Goal: Check status: Check status

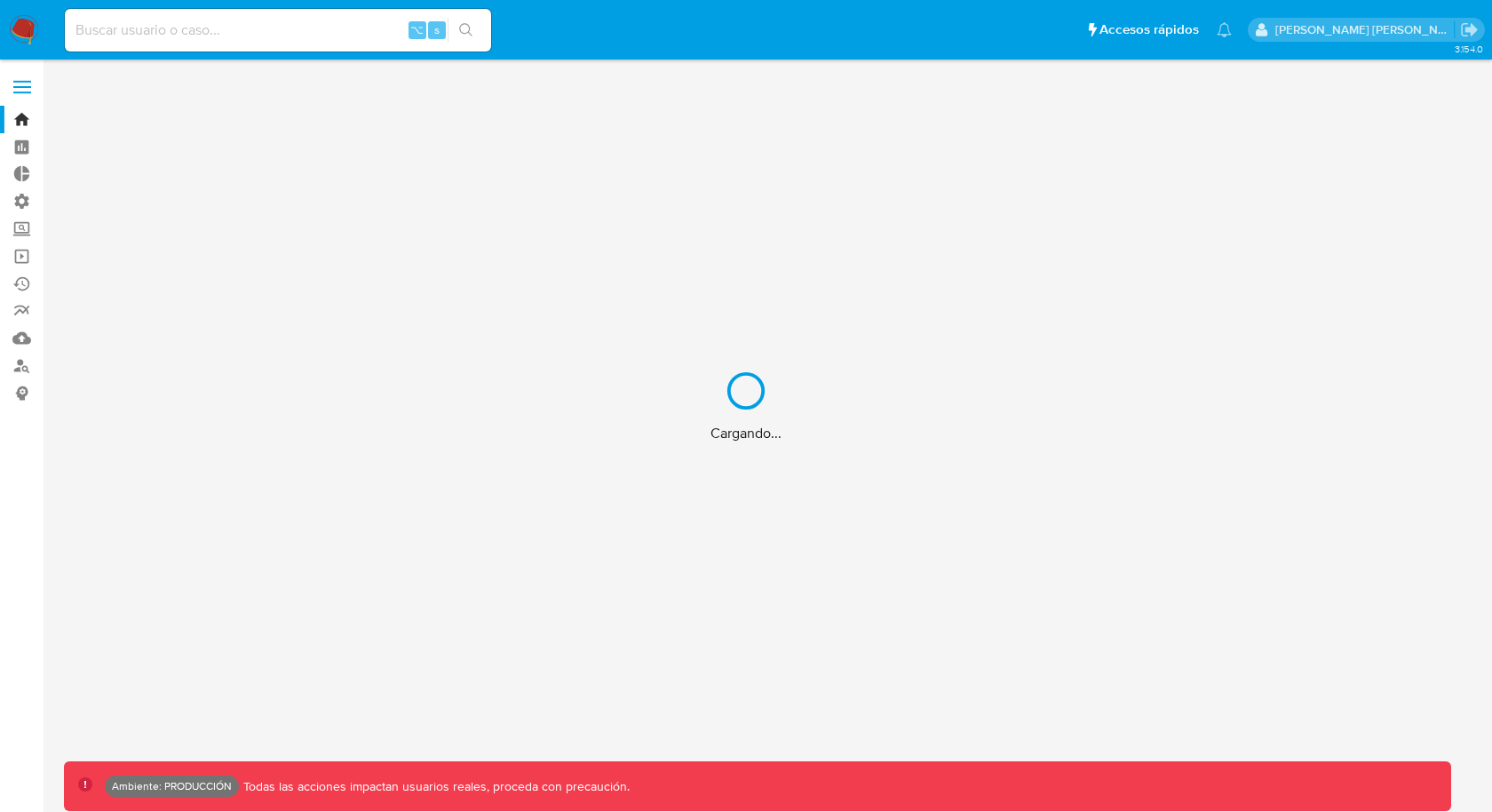
click at [26, 342] on div "Cargando..." at bounding box center [746, 406] width 1492 height 812
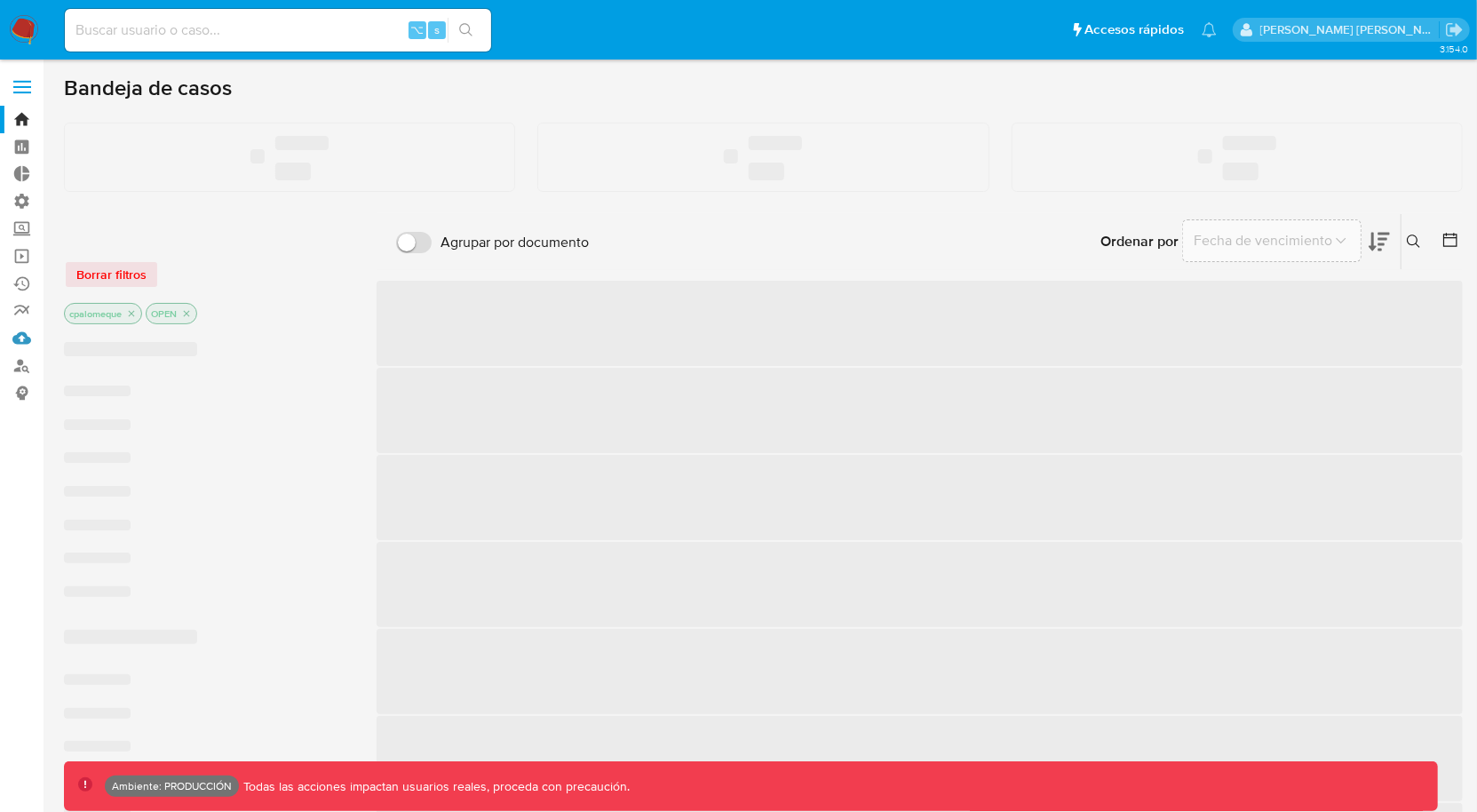
click at [19, 337] on link "Mulan" at bounding box center [105, 338] width 212 height 28
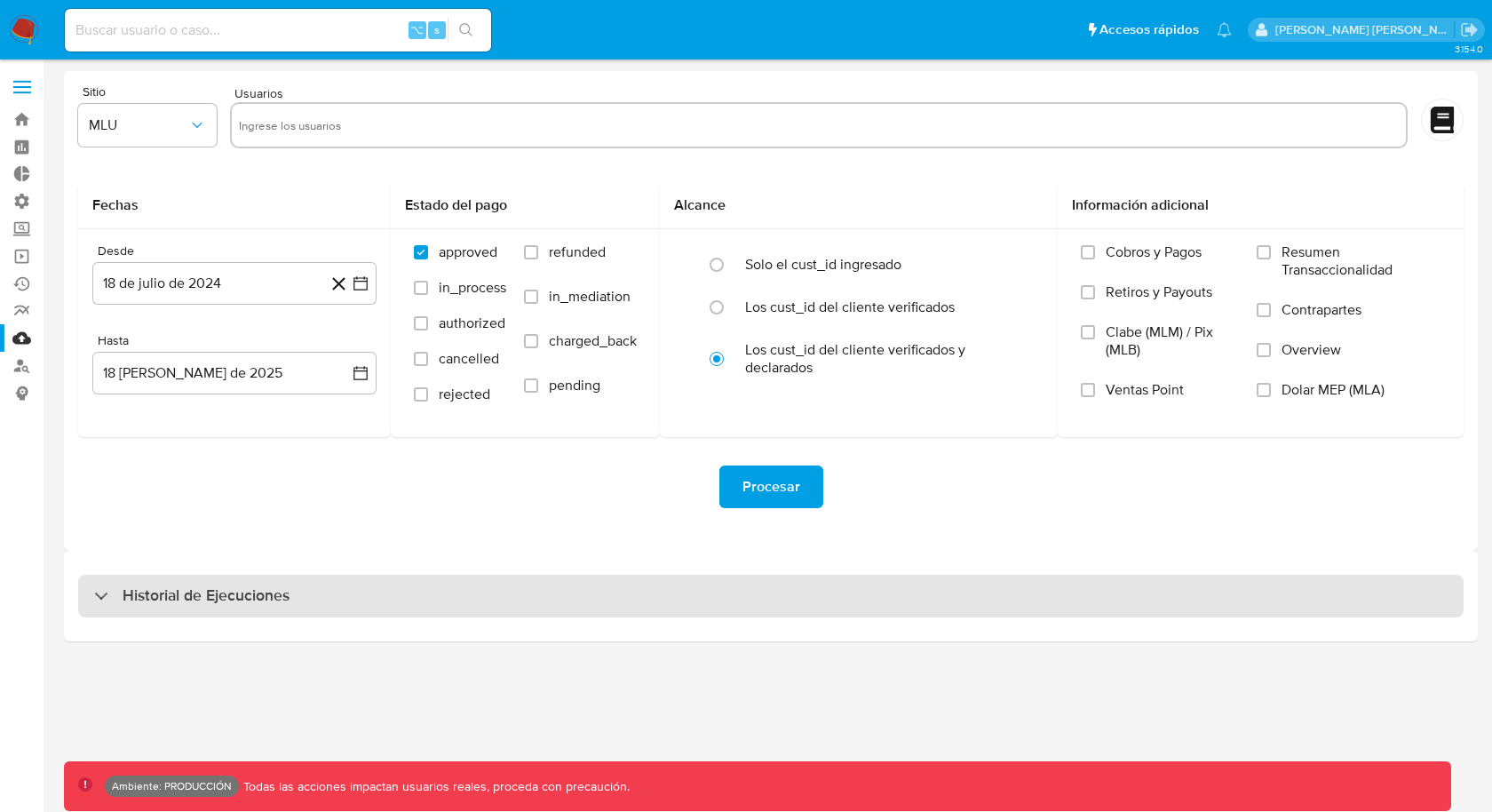
click at [227, 585] on h3 "Historial de Ejecuciones" at bounding box center [206, 596] width 167 height 21
select select "10"
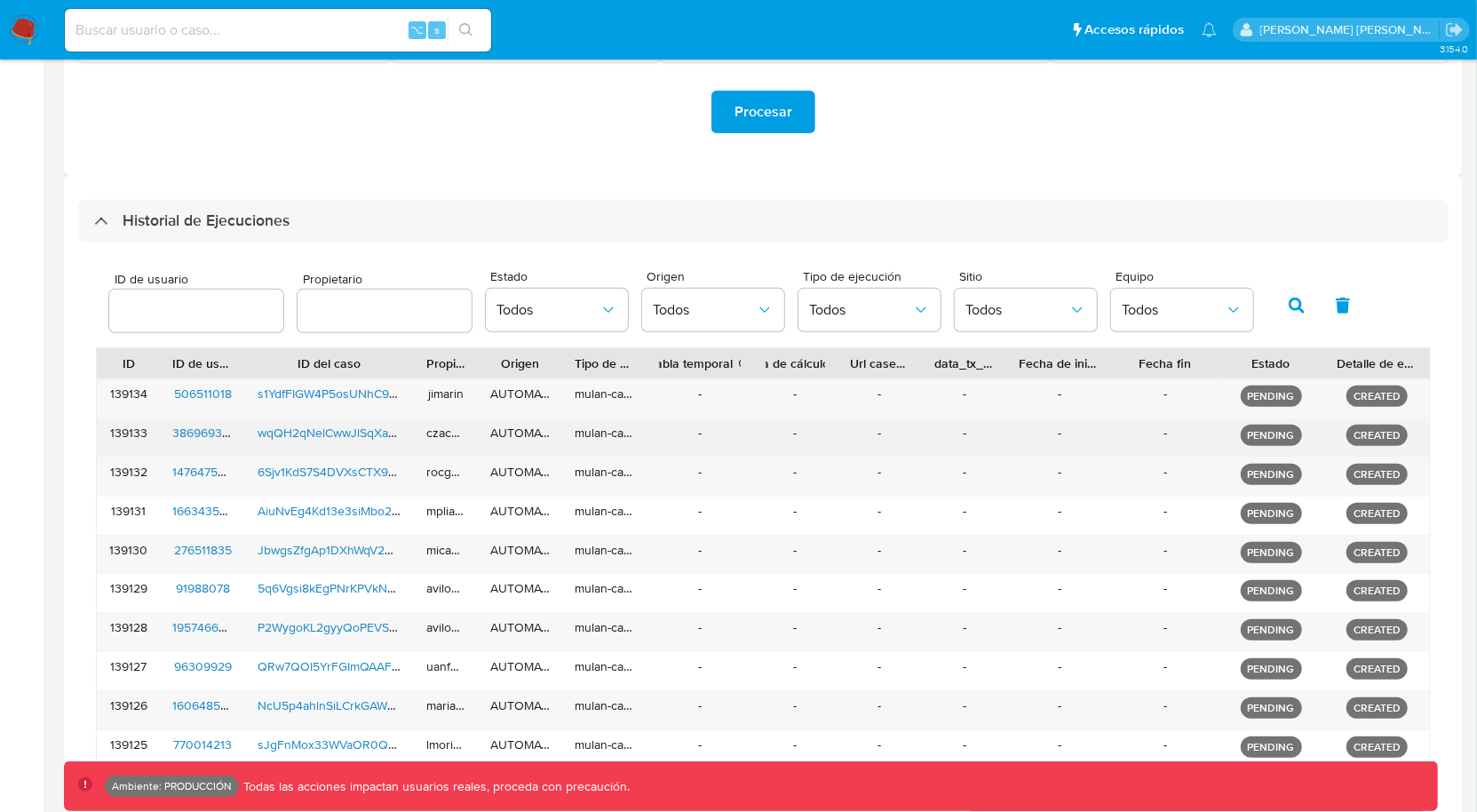
scroll to position [379, 0]
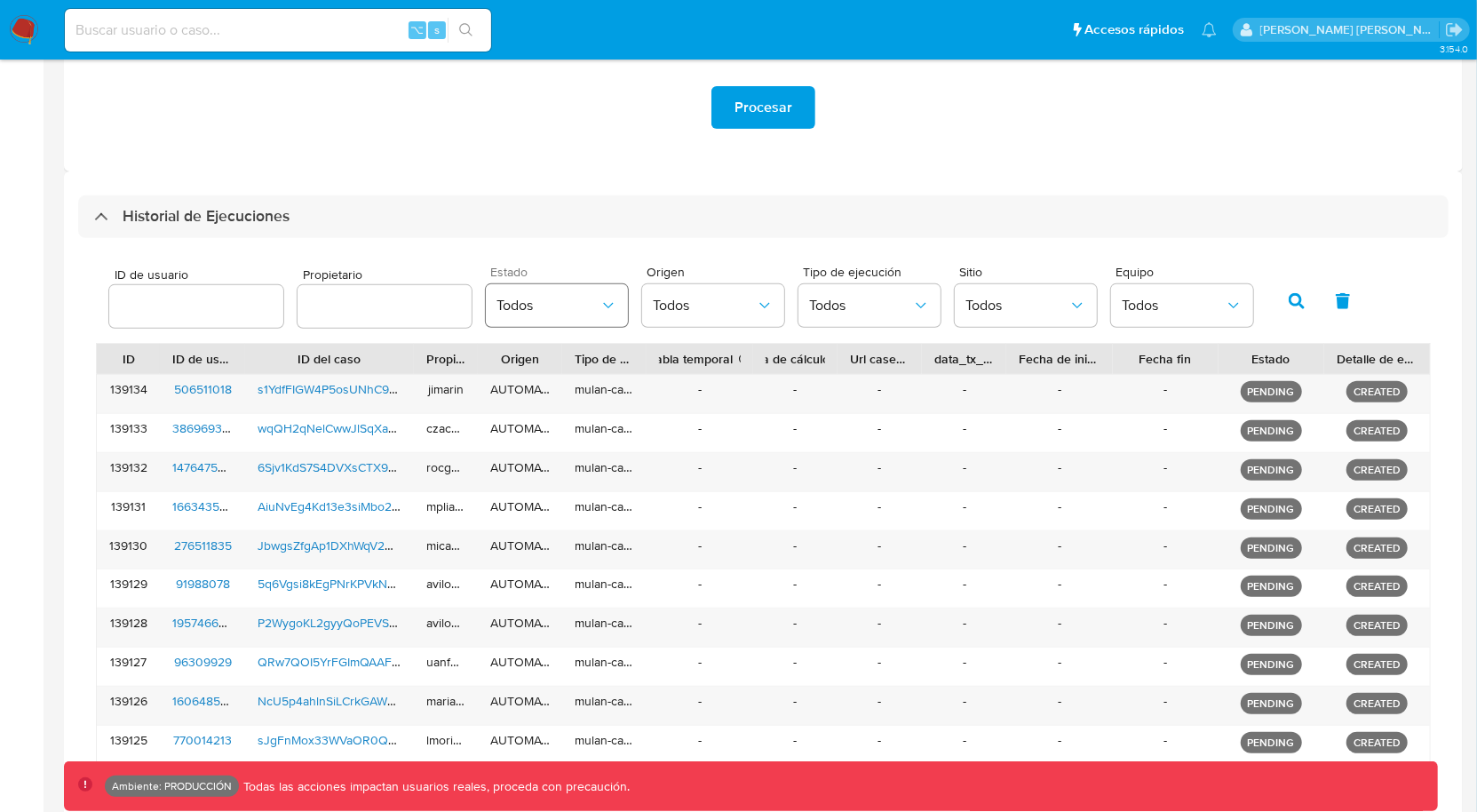
click at [554, 308] on span "Todos" at bounding box center [548, 305] width 103 height 18
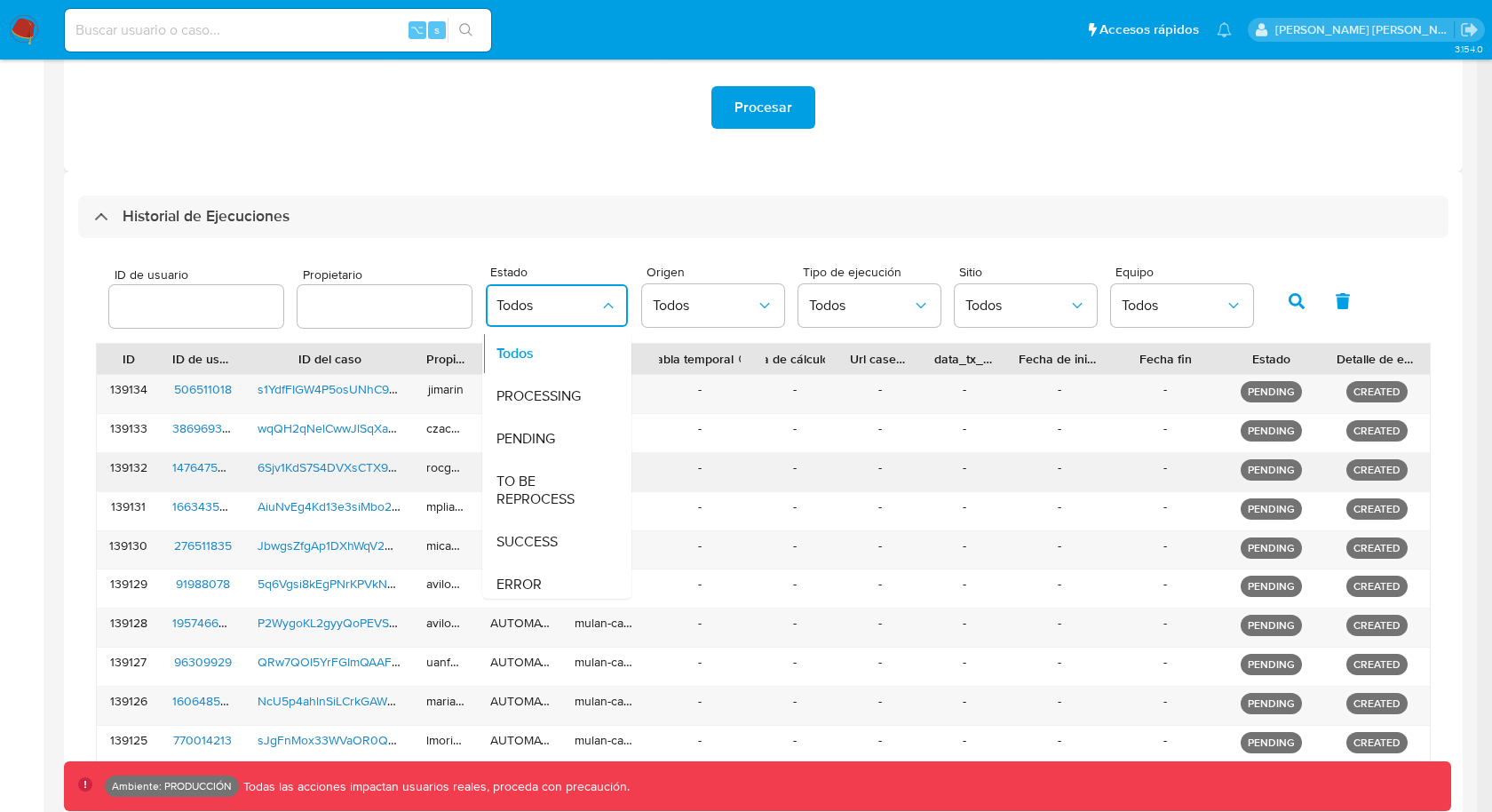
click at [546, 474] on span "TO BE REPROCESS" at bounding box center [548, 490] width 103 height 35
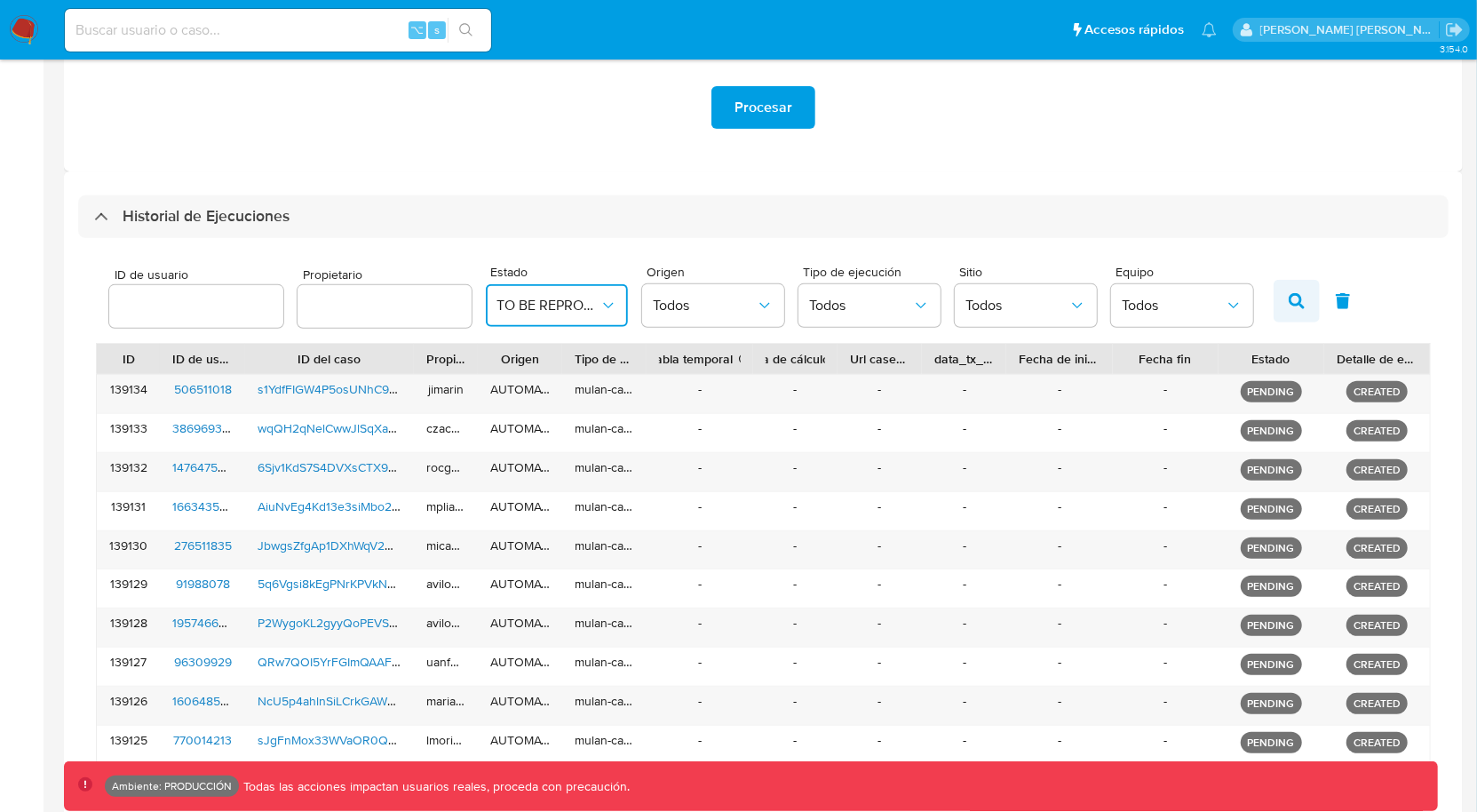
click at [1288, 295] on icon "button" at bounding box center [1296, 301] width 16 height 16
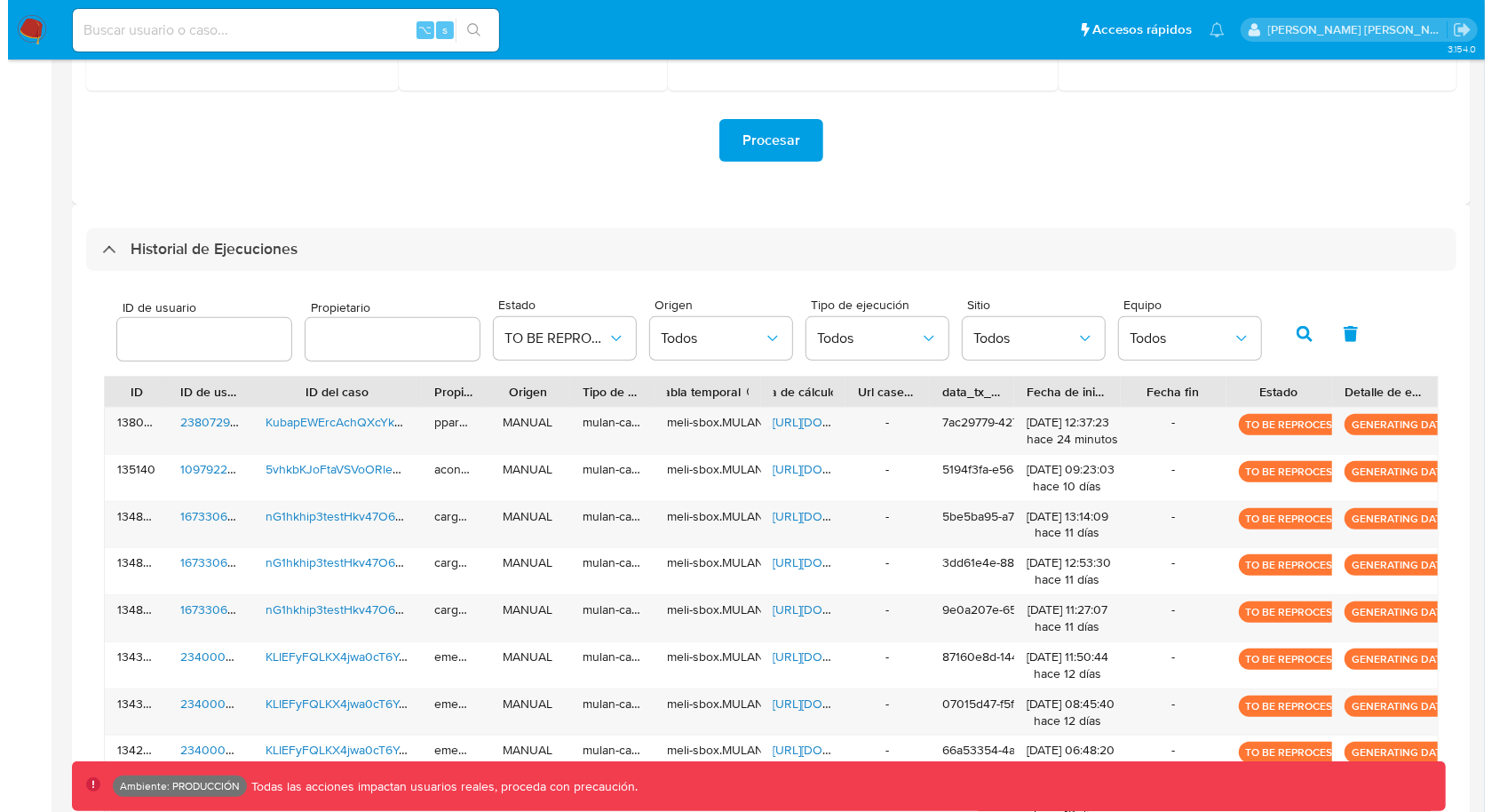
scroll to position [357, 0]
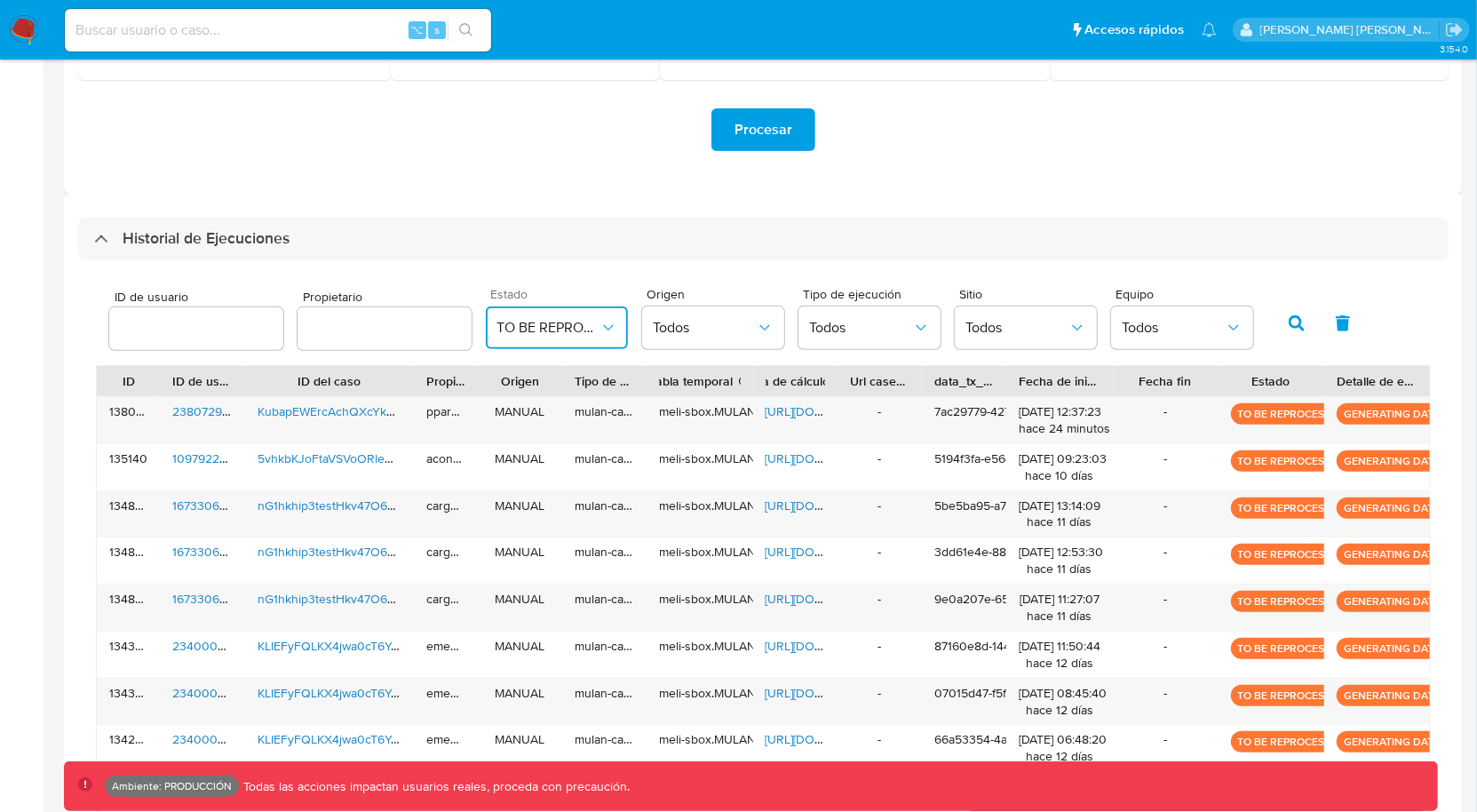
click at [581, 336] on button "TO BE REPROCESS" at bounding box center [557, 327] width 142 height 43
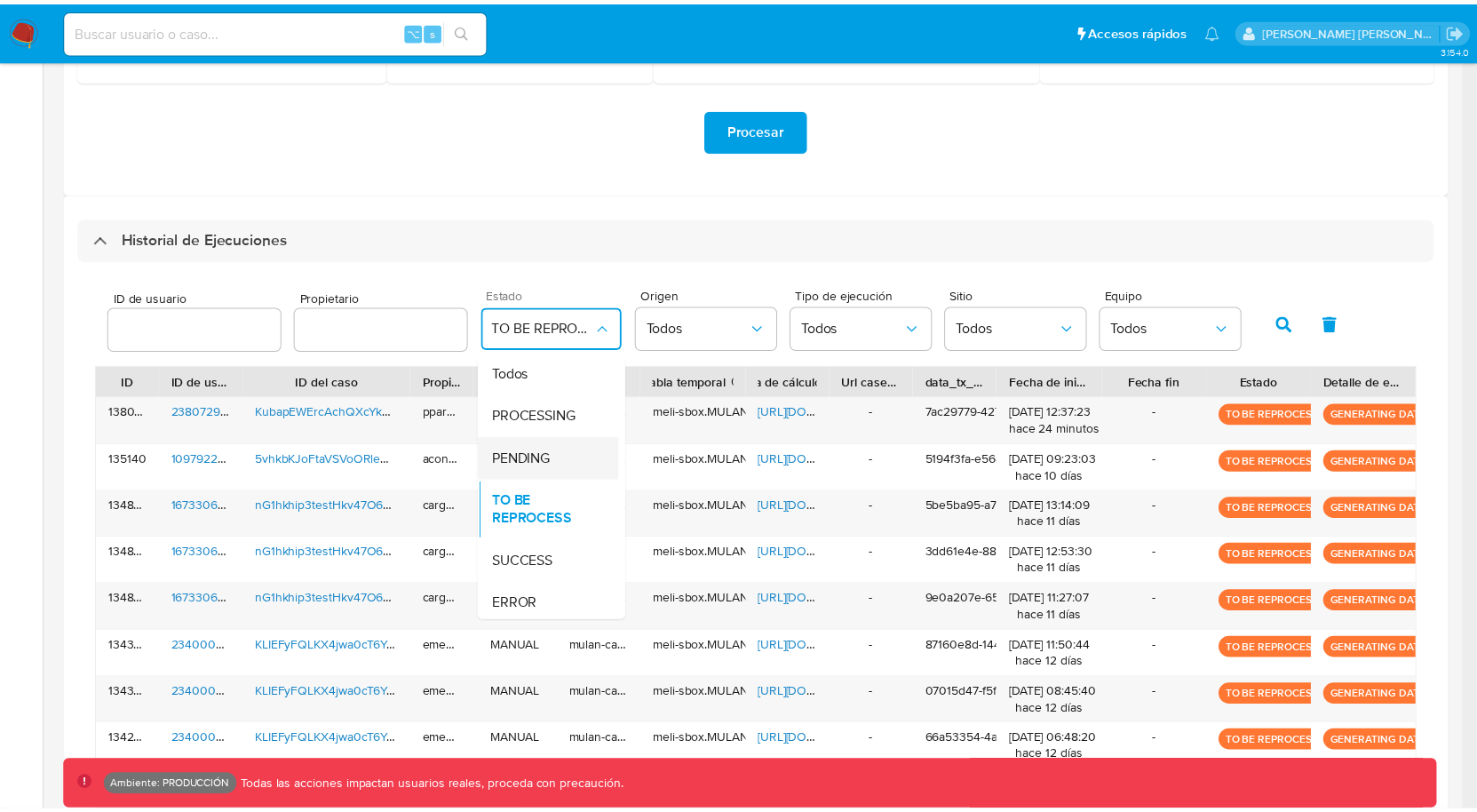
scroll to position [21, 0]
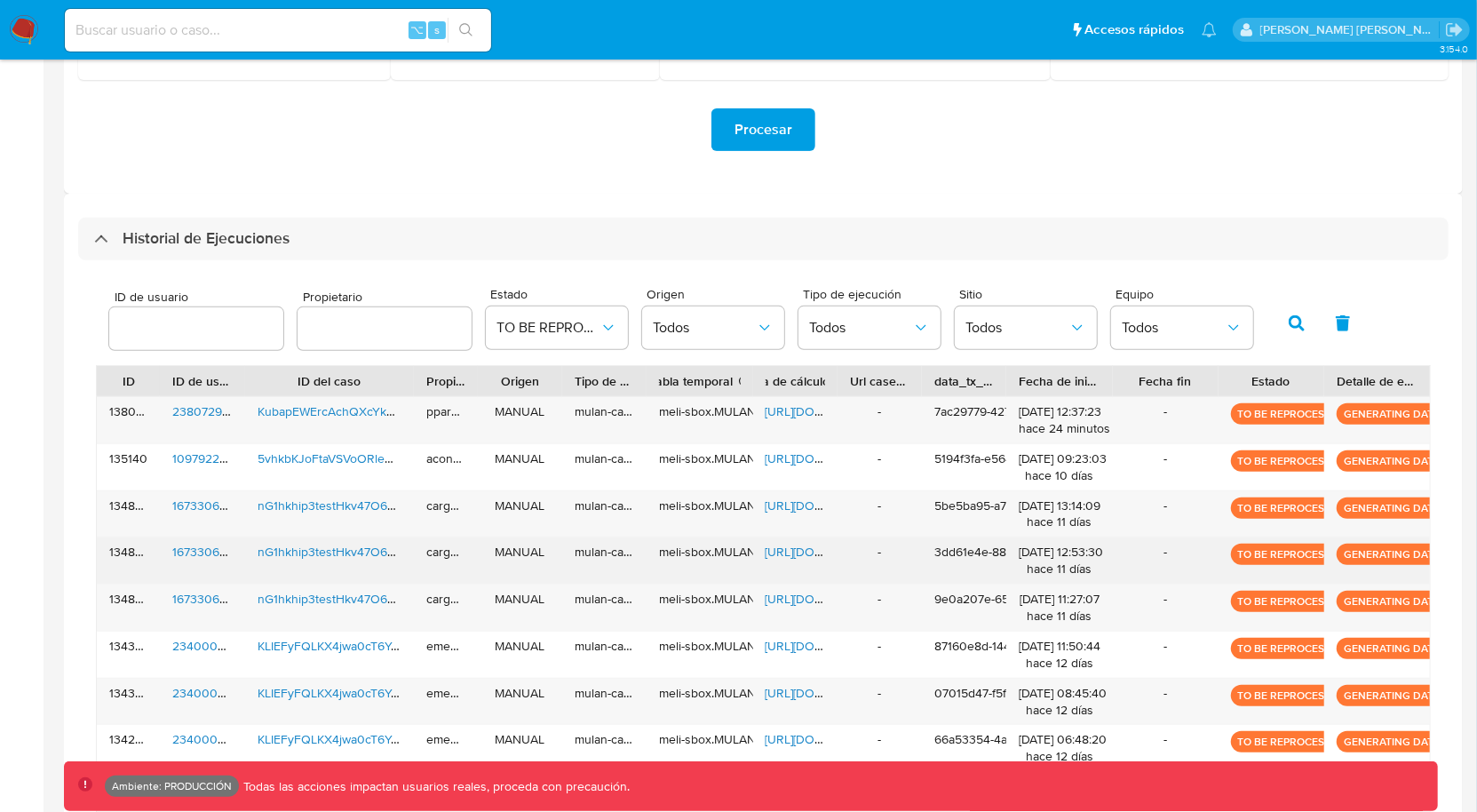
click at [1038, 574] on div "07/08/2025 12:53:30 hace 11 días" at bounding box center [1059, 560] width 105 height 46
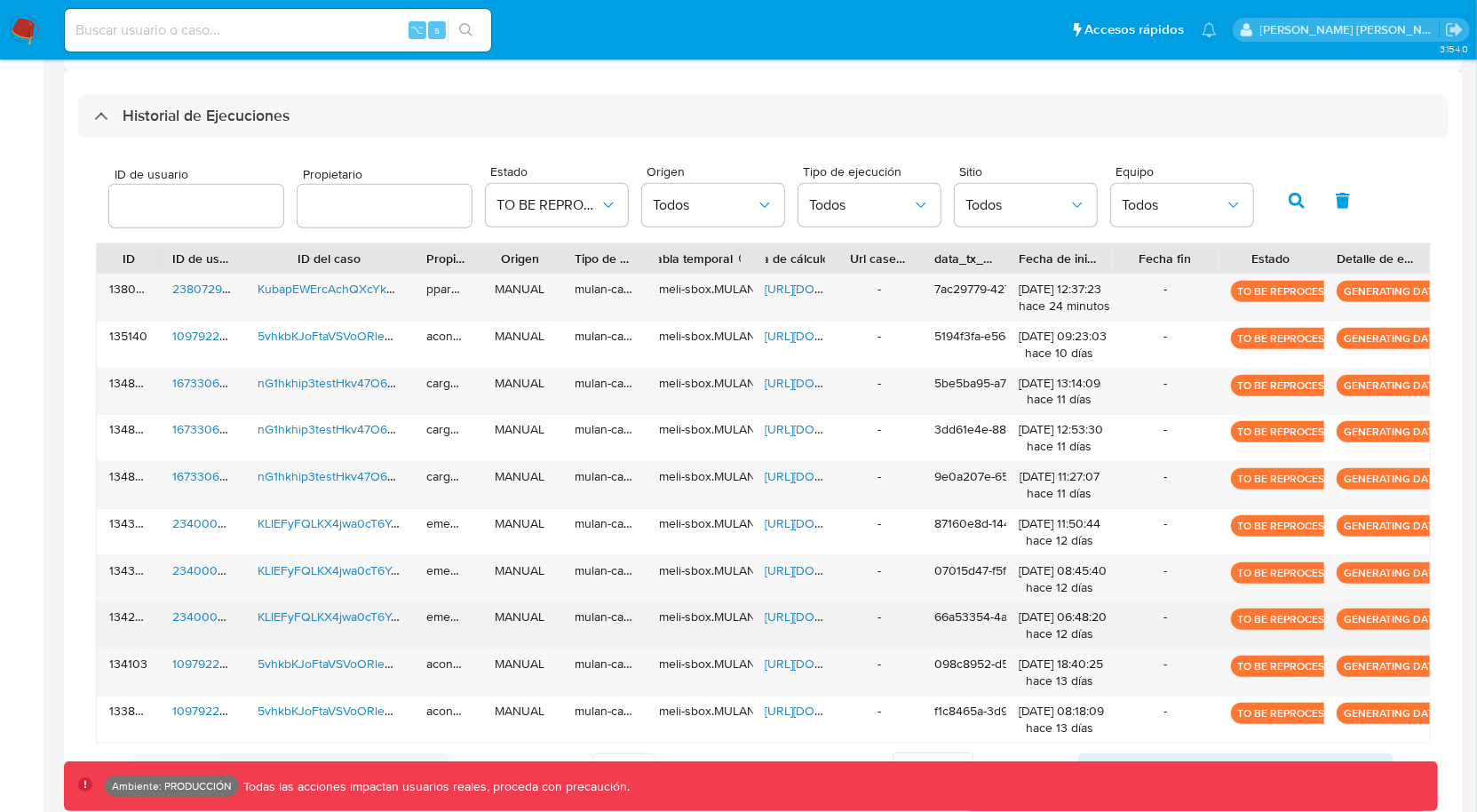
scroll to position [504, 0]
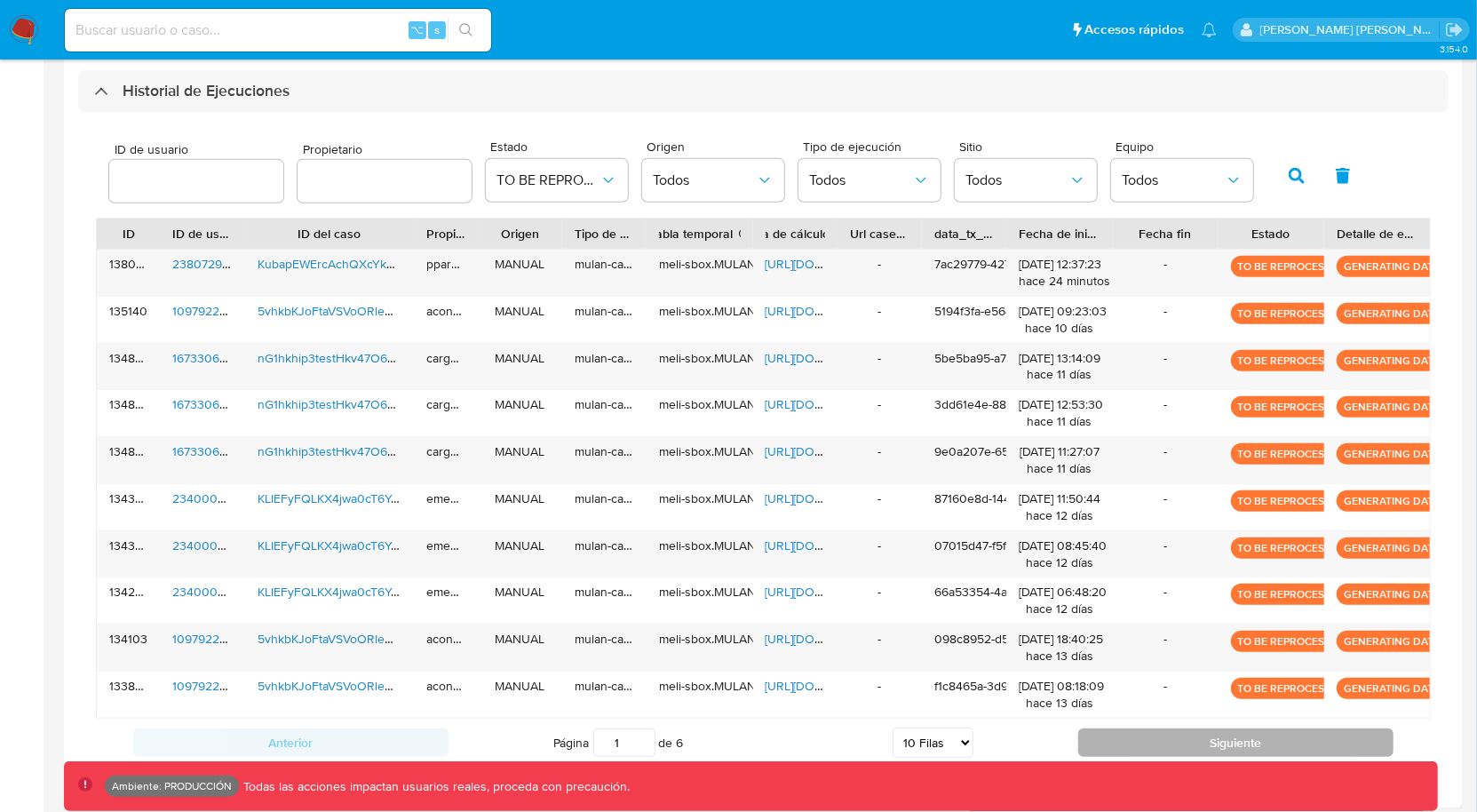
click at [1185, 736] on button "Siguiente" at bounding box center [1236, 742] width 315 height 29
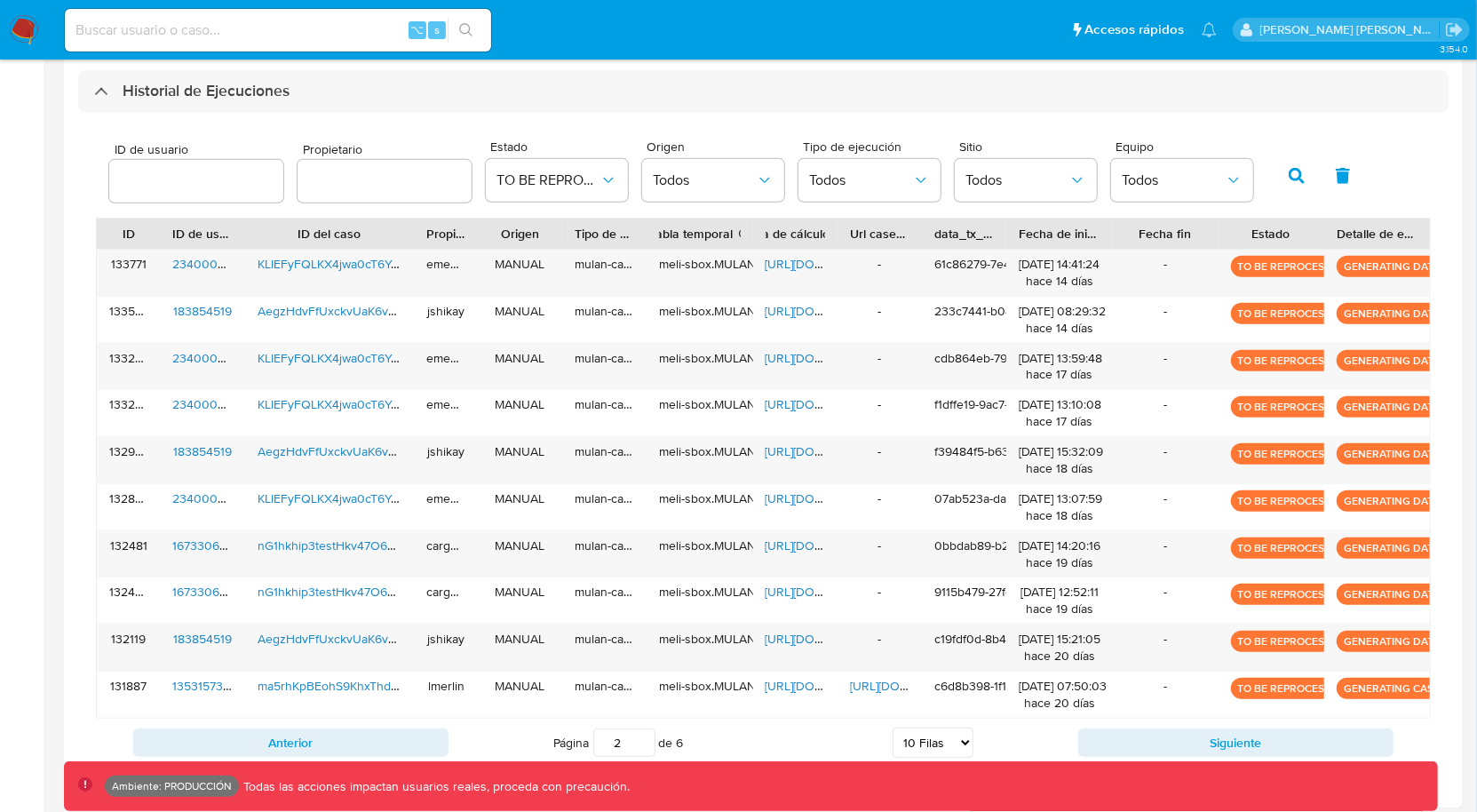
drag, startPoint x: 308, startPoint y: 732, endPoint x: 331, endPoint y: 720, distance: 25.9
click at [307, 732] on button "Anterior" at bounding box center [290, 742] width 315 height 29
type input "1"
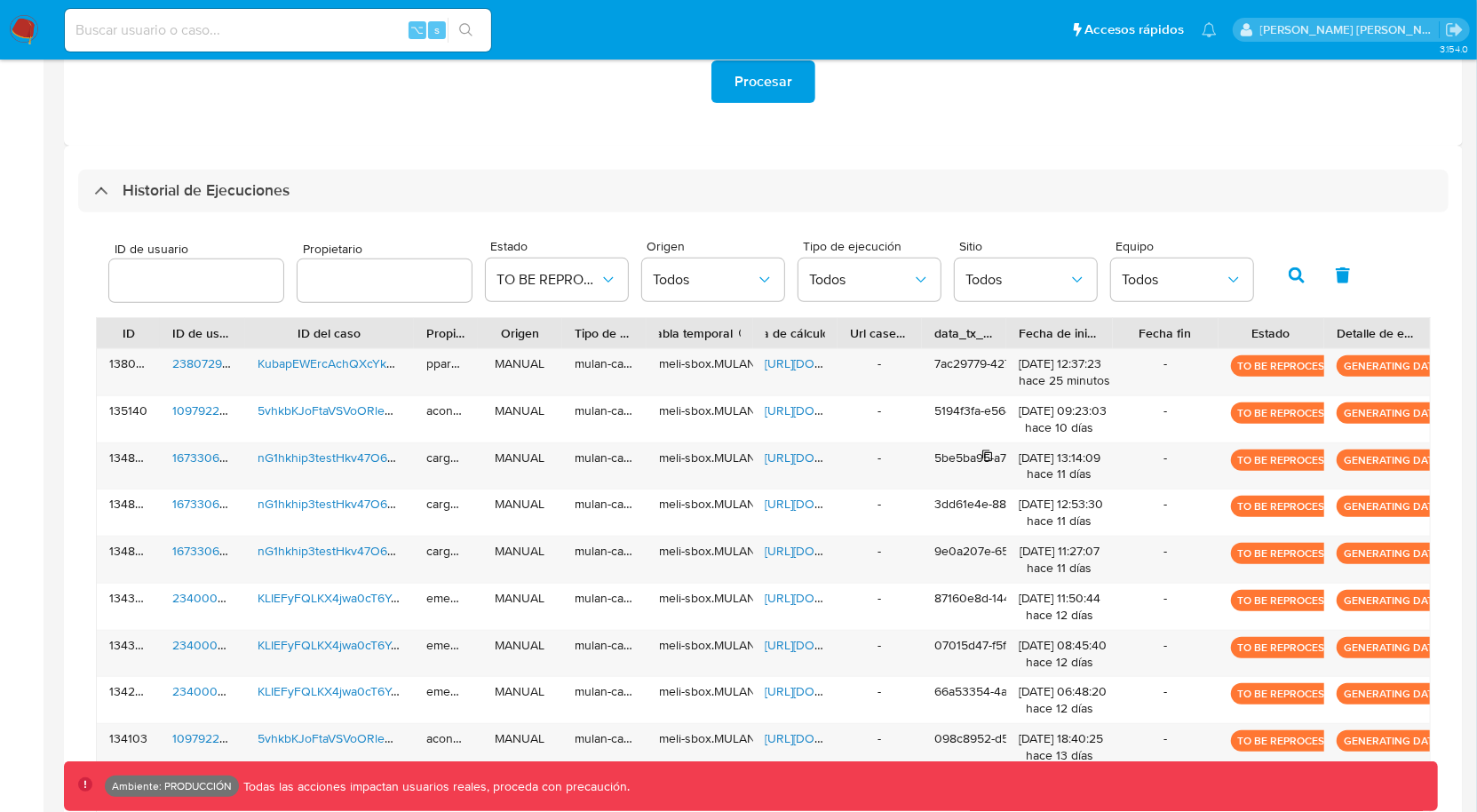
scroll to position [0, 0]
